Goal: Task Accomplishment & Management: Complete application form

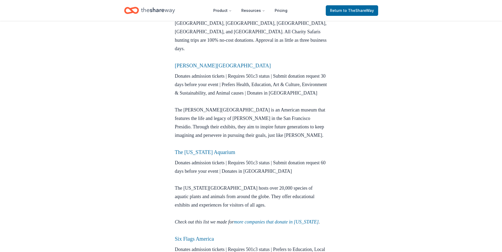
scroll to position [661, 0]
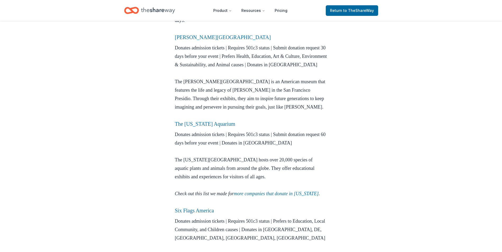
drag, startPoint x: 215, startPoint y: 64, endPoint x: 387, endPoint y: 70, distance: 172.6
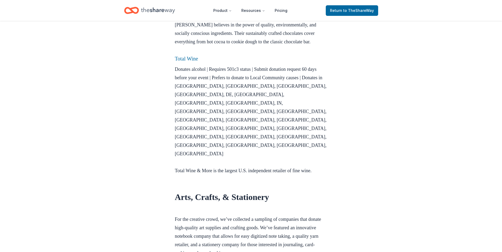
scroll to position [1402, 0]
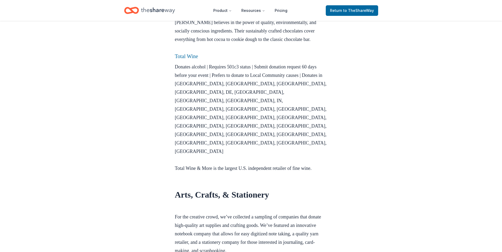
drag, startPoint x: 207, startPoint y: 57, endPoint x: 404, endPoint y: 71, distance: 197.8
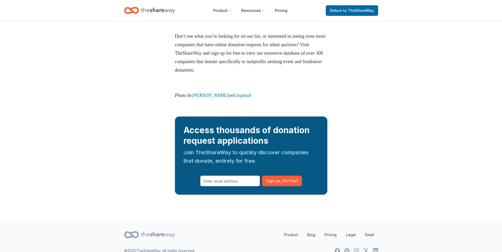
scroll to position [2323, 0]
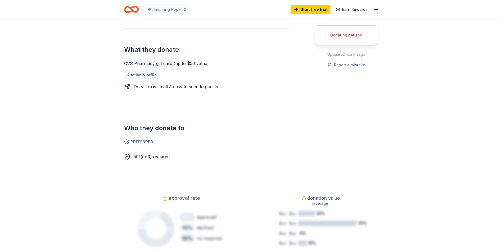
scroll to position [212, 0]
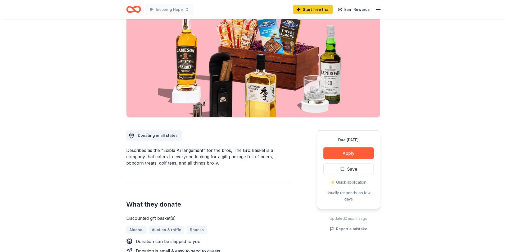
scroll to position [53, 0]
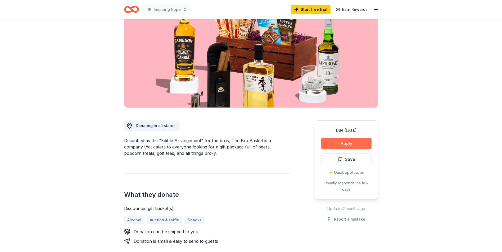
click at [349, 143] on button "Apply" at bounding box center [346, 144] width 50 height 12
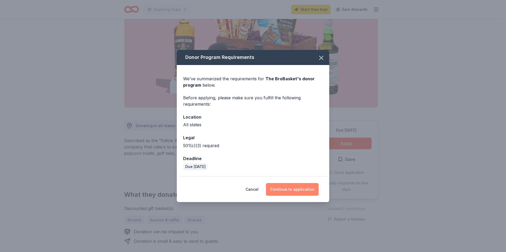
click at [298, 187] on button "Continue to application" at bounding box center [292, 189] width 53 height 13
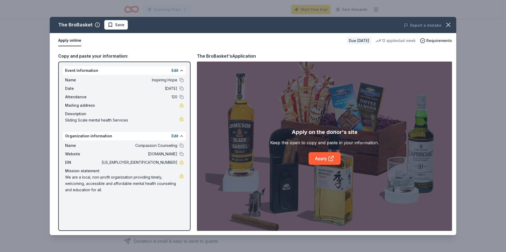
click at [72, 40] on button "Apply online" at bounding box center [69, 40] width 23 height 11
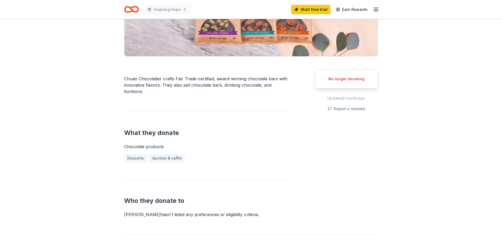
scroll to position [106, 0]
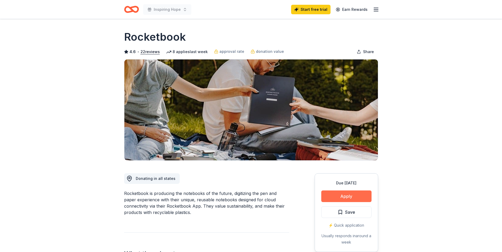
click at [339, 198] on button "Apply" at bounding box center [346, 197] width 50 height 12
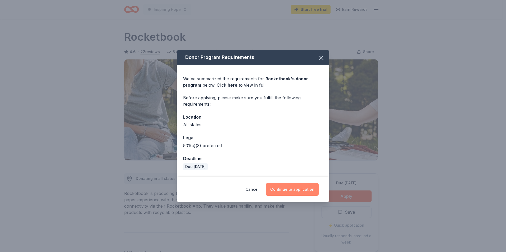
click at [306, 189] on button "Continue to application" at bounding box center [292, 189] width 53 height 13
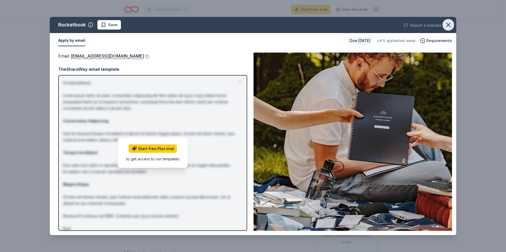
click at [449, 23] on icon "button" at bounding box center [447, 24] width 7 height 7
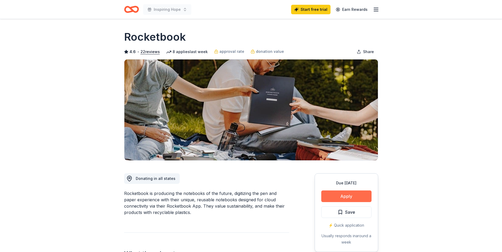
click at [346, 194] on button "Apply" at bounding box center [346, 197] width 50 height 12
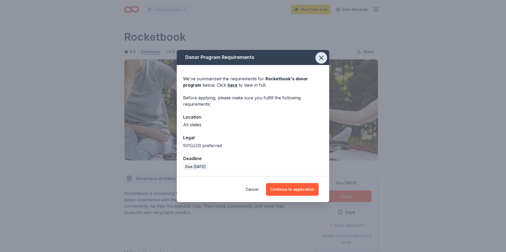
click at [318, 61] on icon "button" at bounding box center [320, 57] width 7 height 7
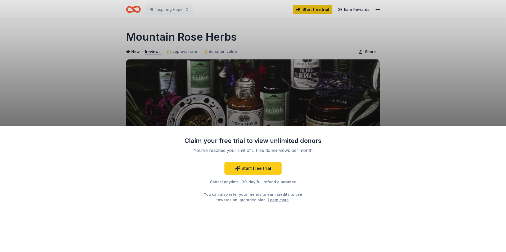
click at [462, 50] on div "Claim your free trial to view unlimited donors You've reached your limit of 5 f…" at bounding box center [253, 126] width 506 height 252
click at [447, 60] on div "Claim your free trial to view unlimited donors You've reached your limit of 5 f…" at bounding box center [253, 126] width 506 height 252
